Goal: Task Accomplishment & Management: Manage account settings

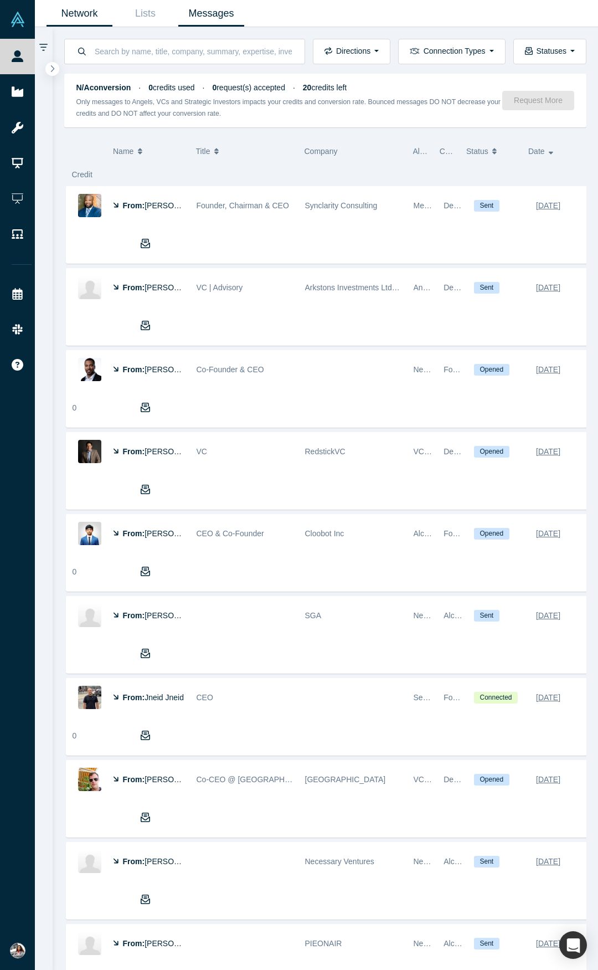
click at [62, 11] on link "Network" at bounding box center [80, 14] width 66 height 26
